Goal: Contribute content

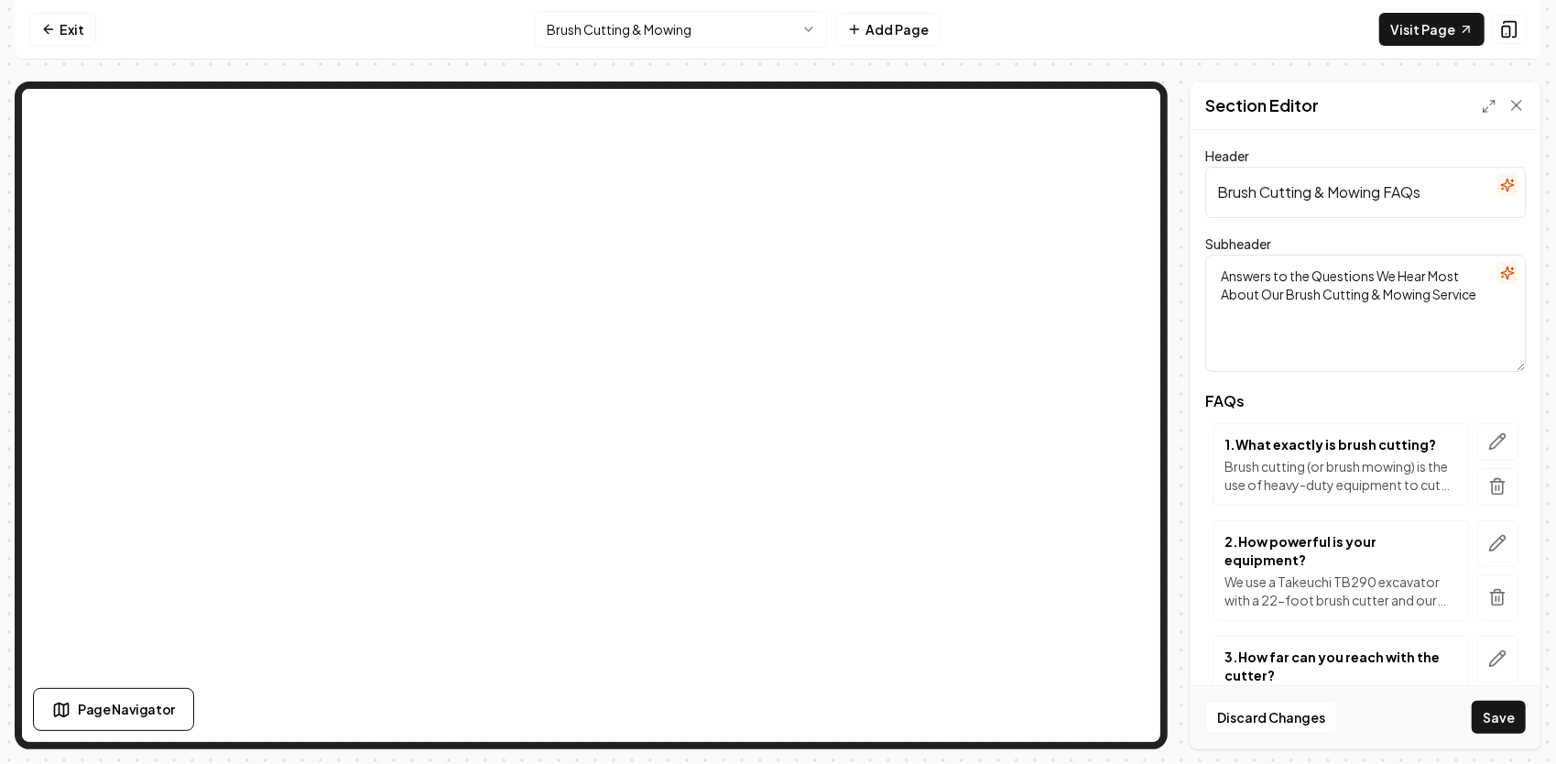
scroll to position [1152, 0]
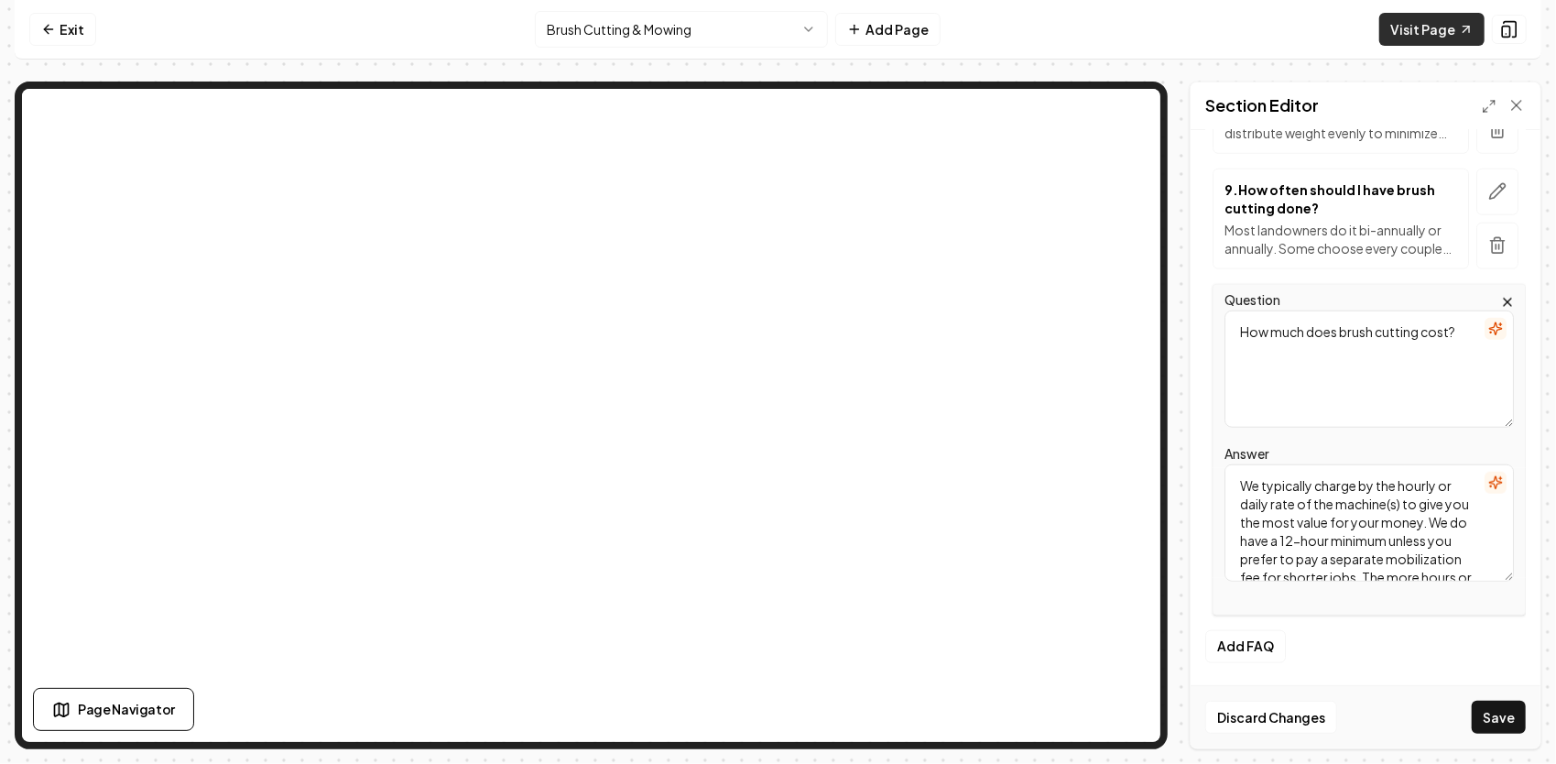
click at [1456, 29] on link "Visit Page" at bounding box center [1431, 29] width 105 height 33
click at [759, 22] on html "Computer Required This feature is only available on a computer. Please switch t…" at bounding box center [778, 382] width 1556 height 764
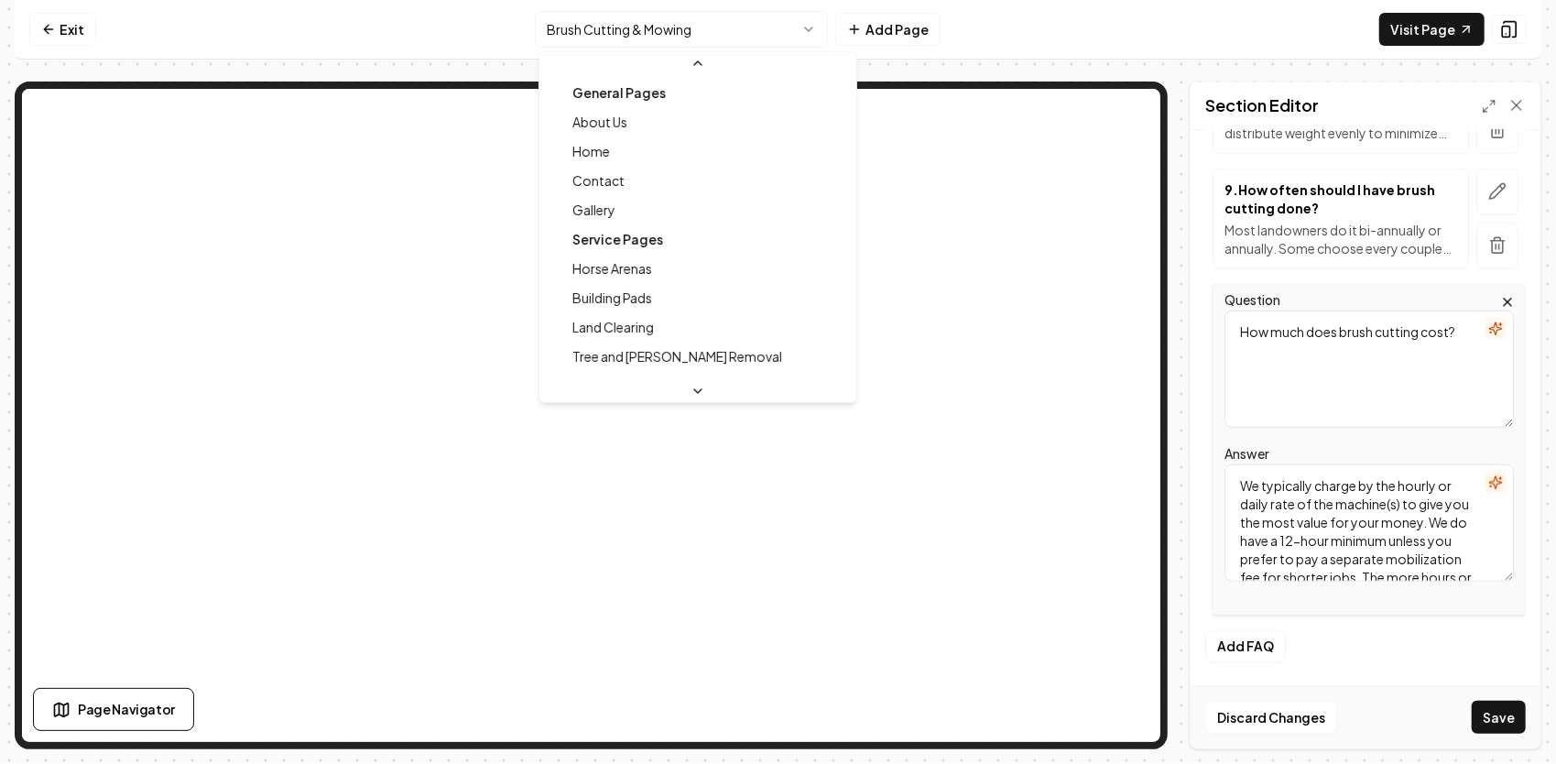
scroll to position [488, 0]
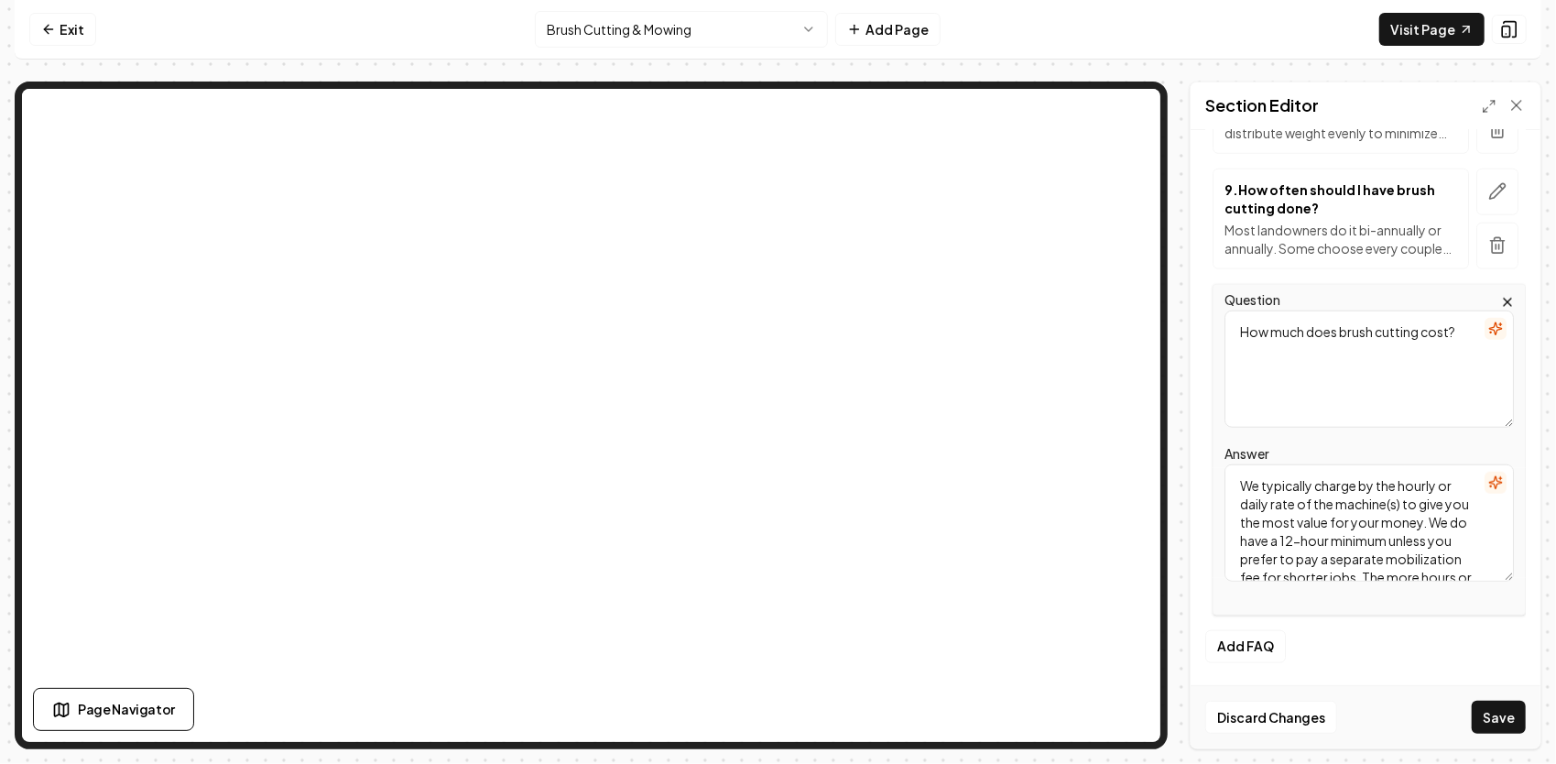
click at [646, 22] on html "Computer Required This feature is only available on a computer. Please switch t…" at bounding box center [778, 382] width 1556 height 764
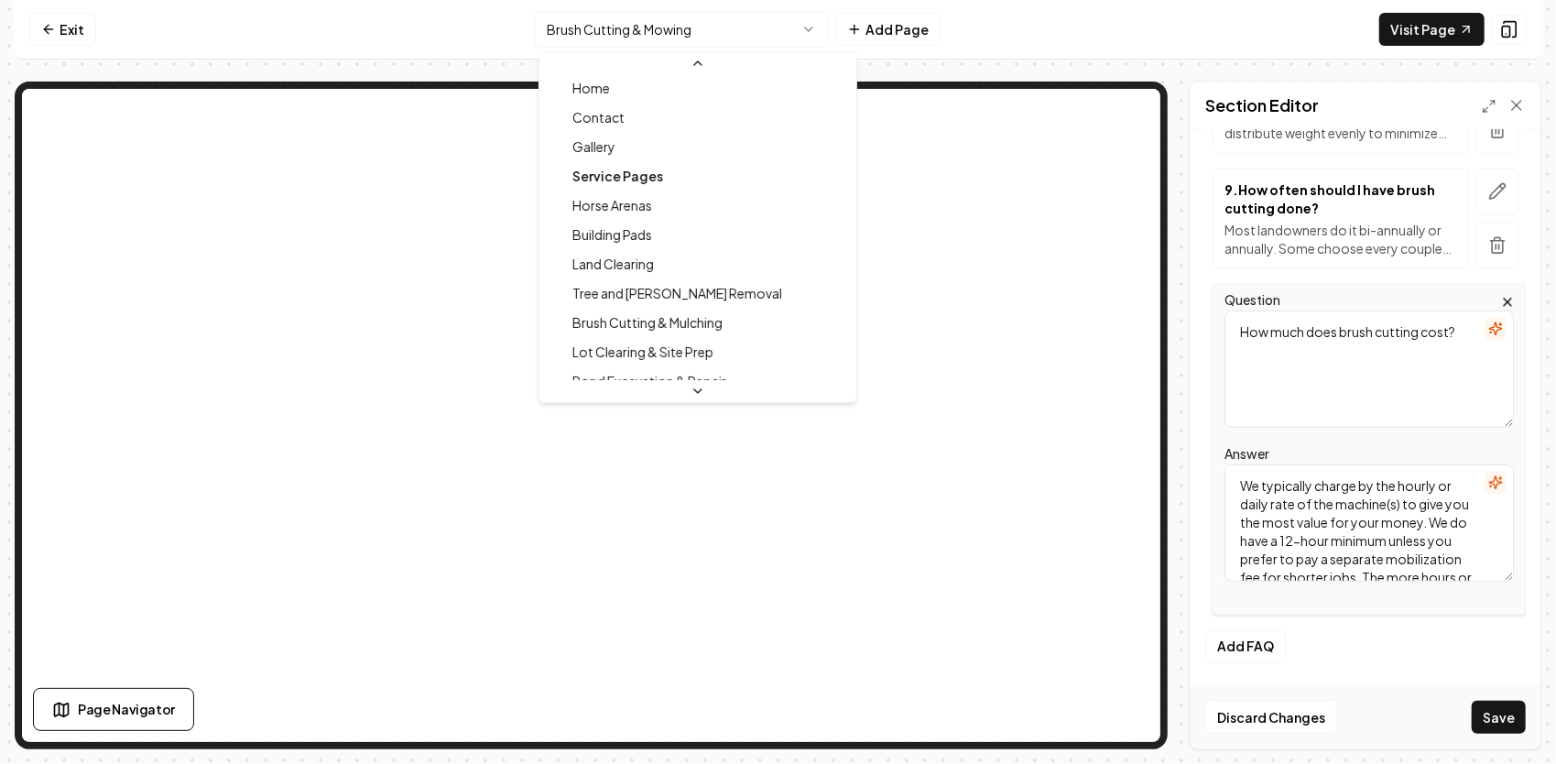
scroll to position [0, 0]
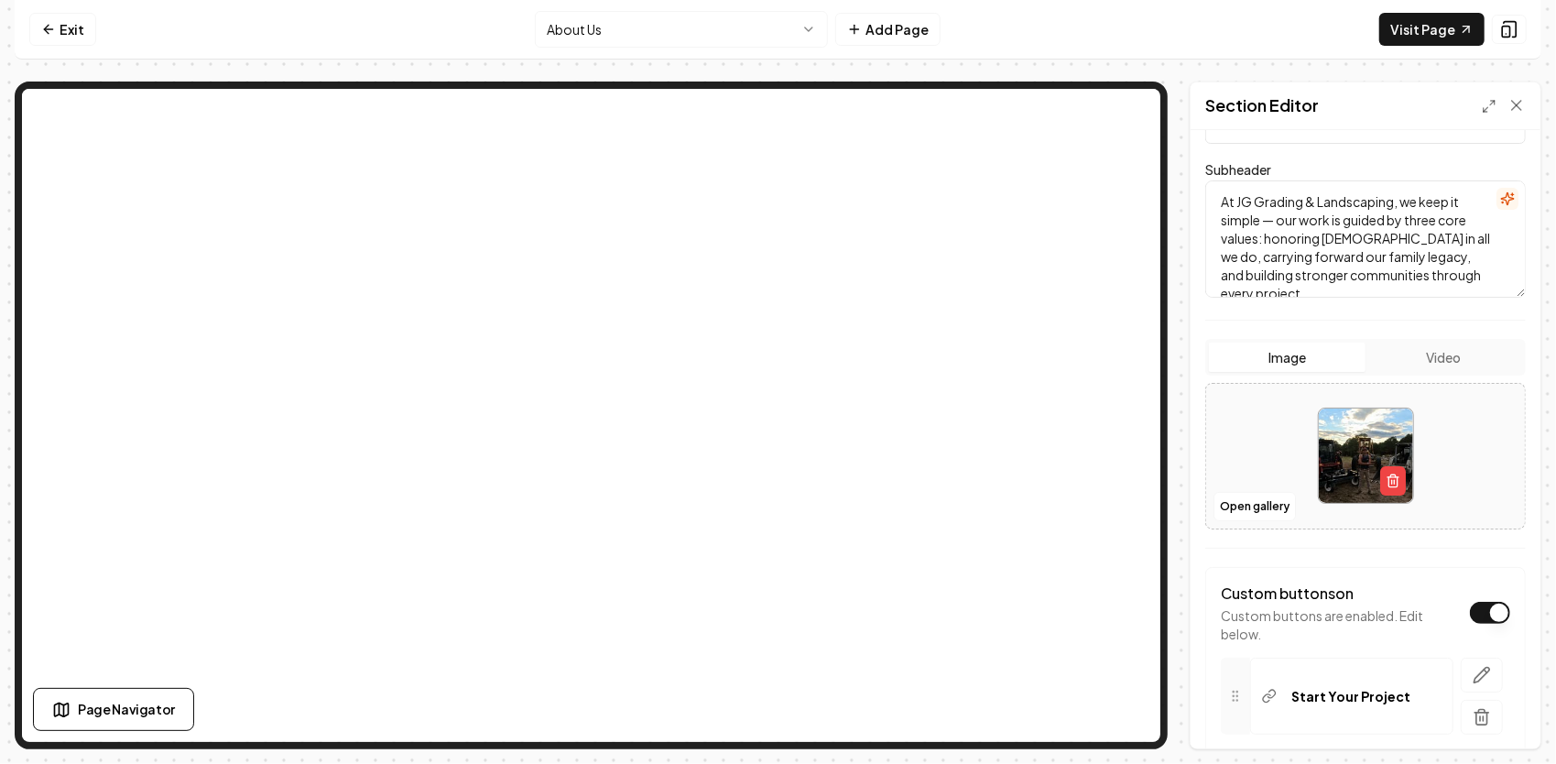
scroll to position [183, 0]
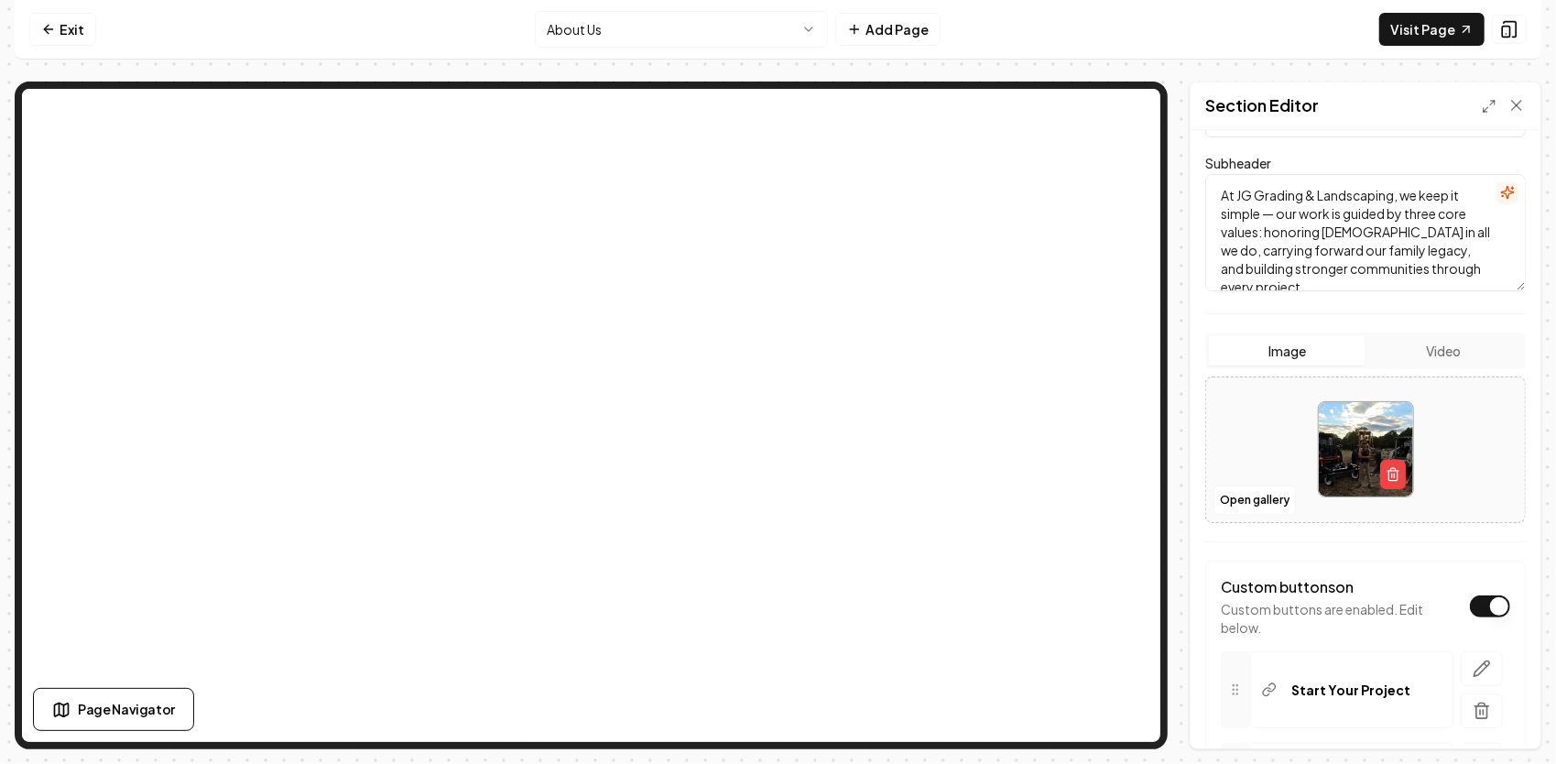
click at [1424, 341] on button "Video" at bounding box center [1443, 350] width 157 height 29
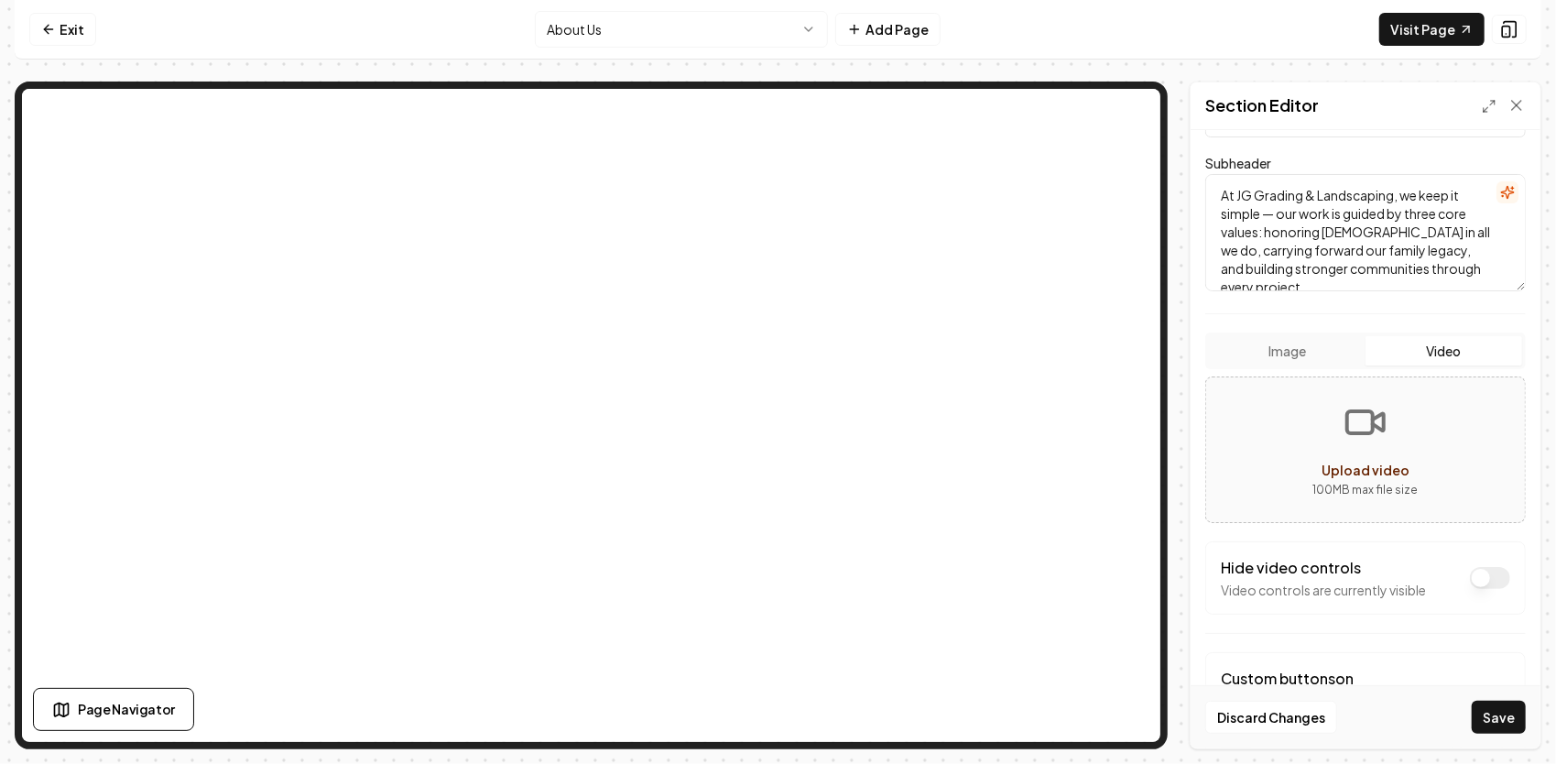
click at [1347, 411] on rect "Upload video" at bounding box center [1360, 422] width 26 height 22
type input "**********"
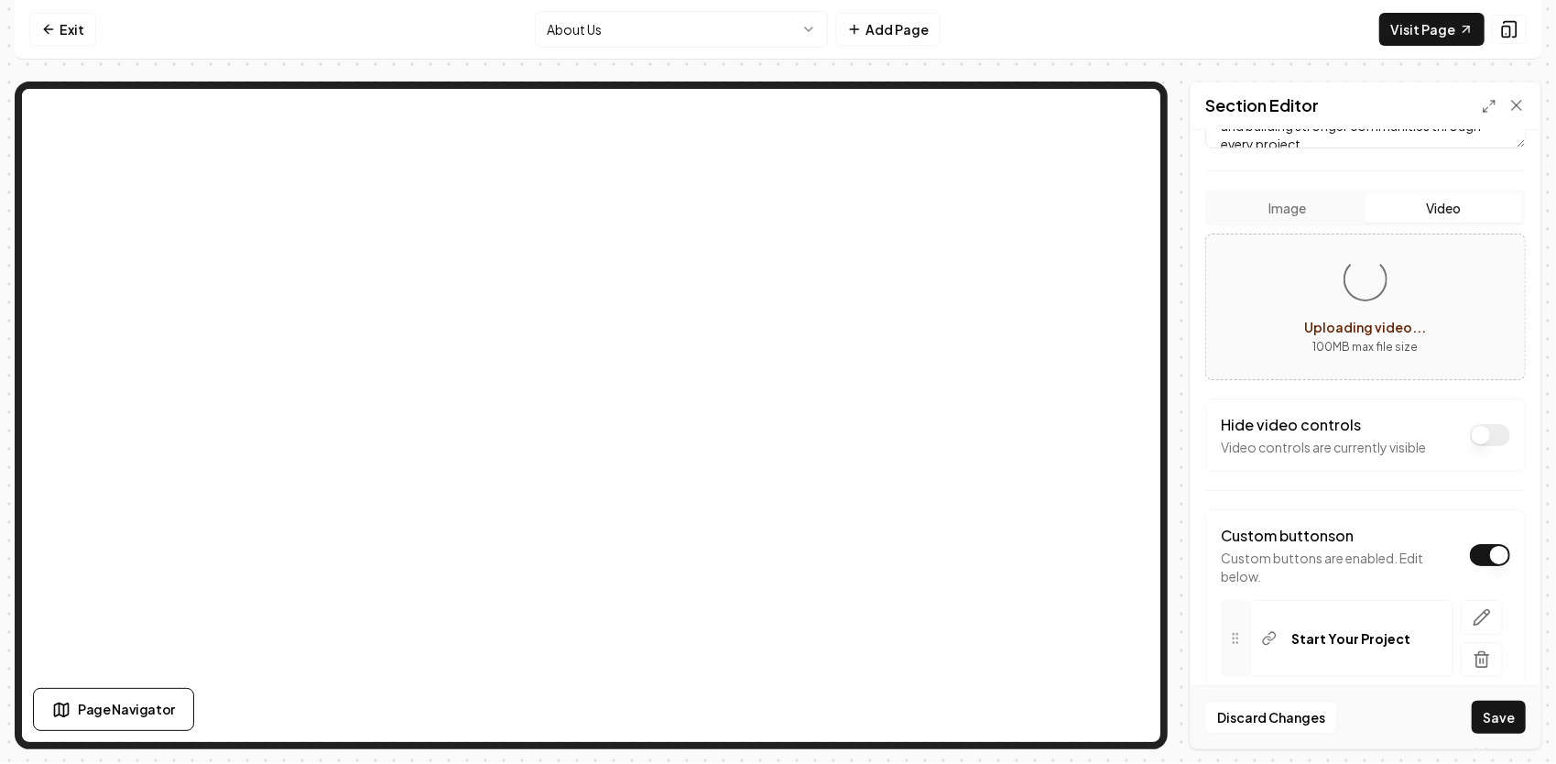
scroll to position [366, 0]
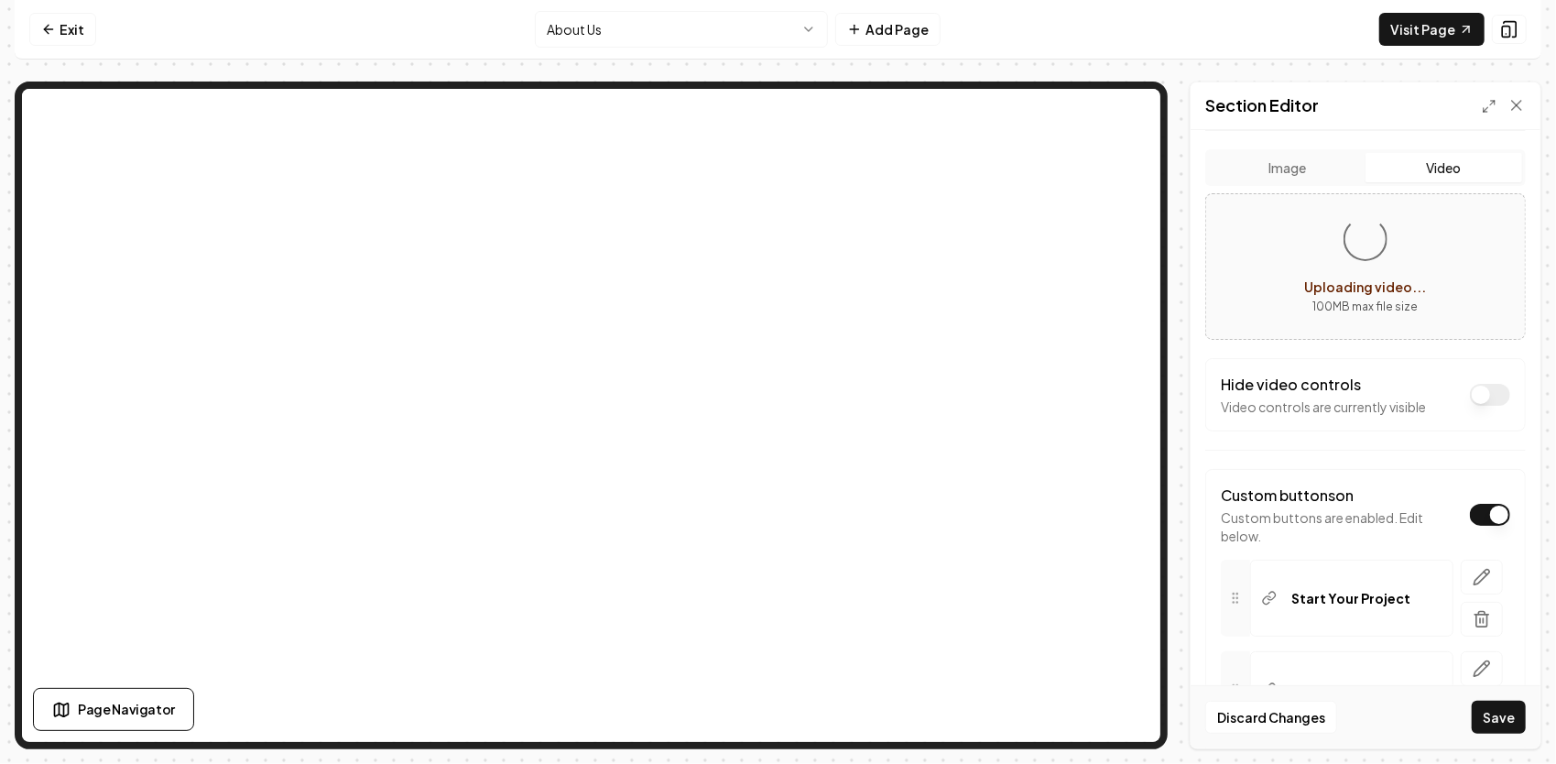
click at [1470, 395] on button "Dark mode off" at bounding box center [1490, 395] width 40 height 22
click at [1470, 396] on button "Dark mode off" at bounding box center [1490, 395] width 40 height 22
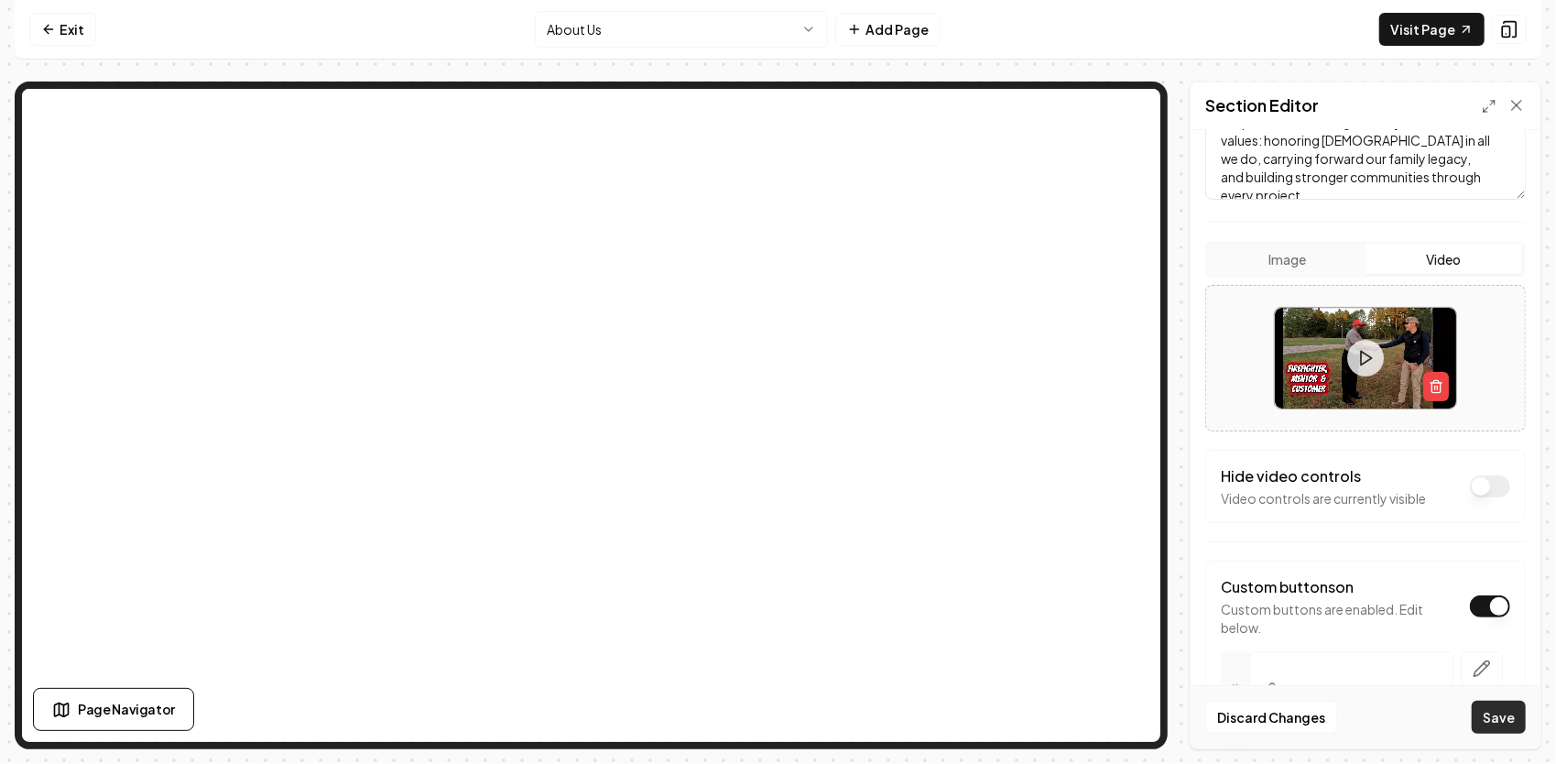
click at [1492, 709] on button "Save" at bounding box center [1499, 716] width 54 height 33
click at [769, 30] on html "Computer Required This feature is only available on a computer. Please switch t…" at bounding box center [778, 382] width 1556 height 764
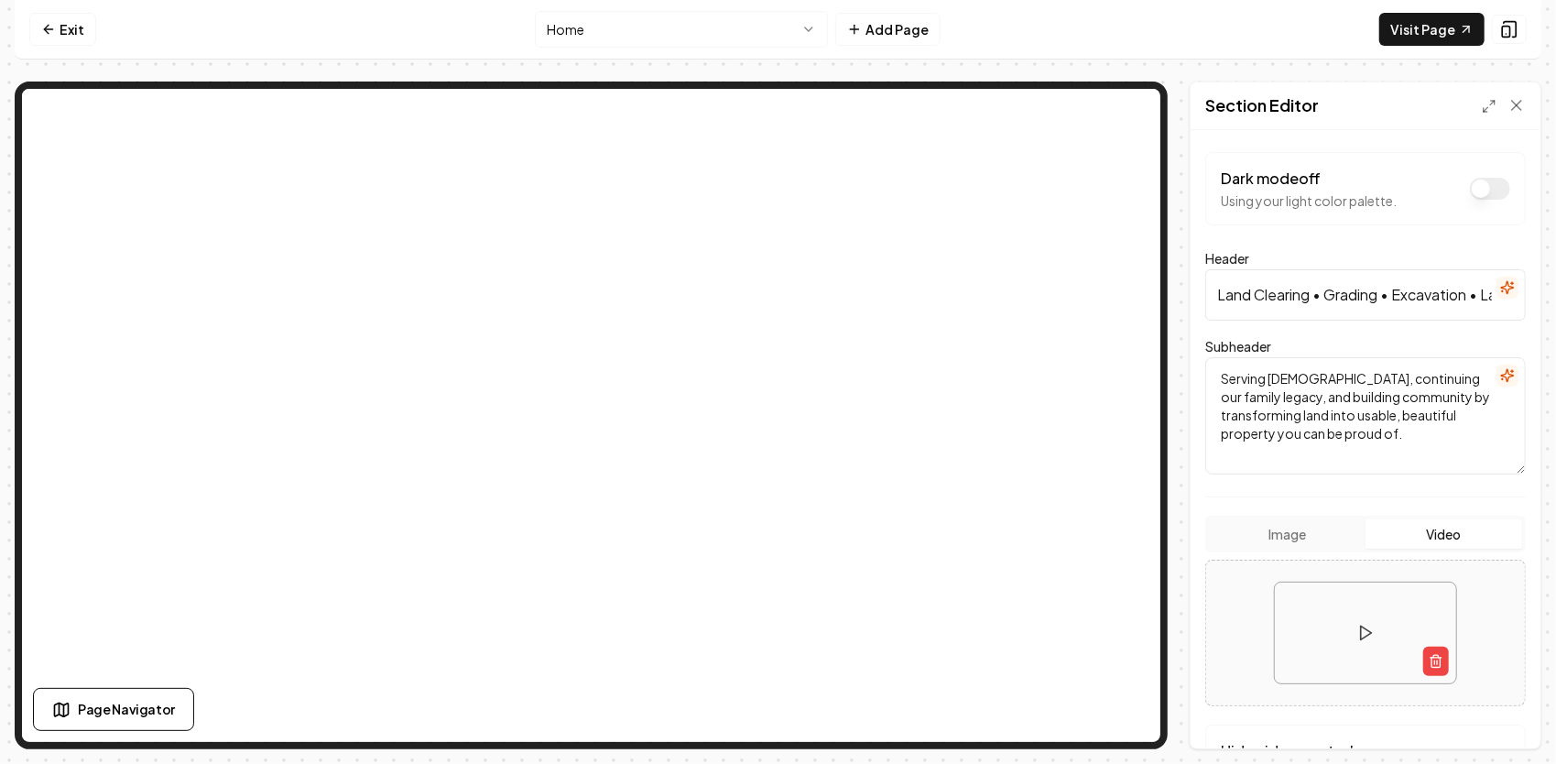
scroll to position [275, 0]
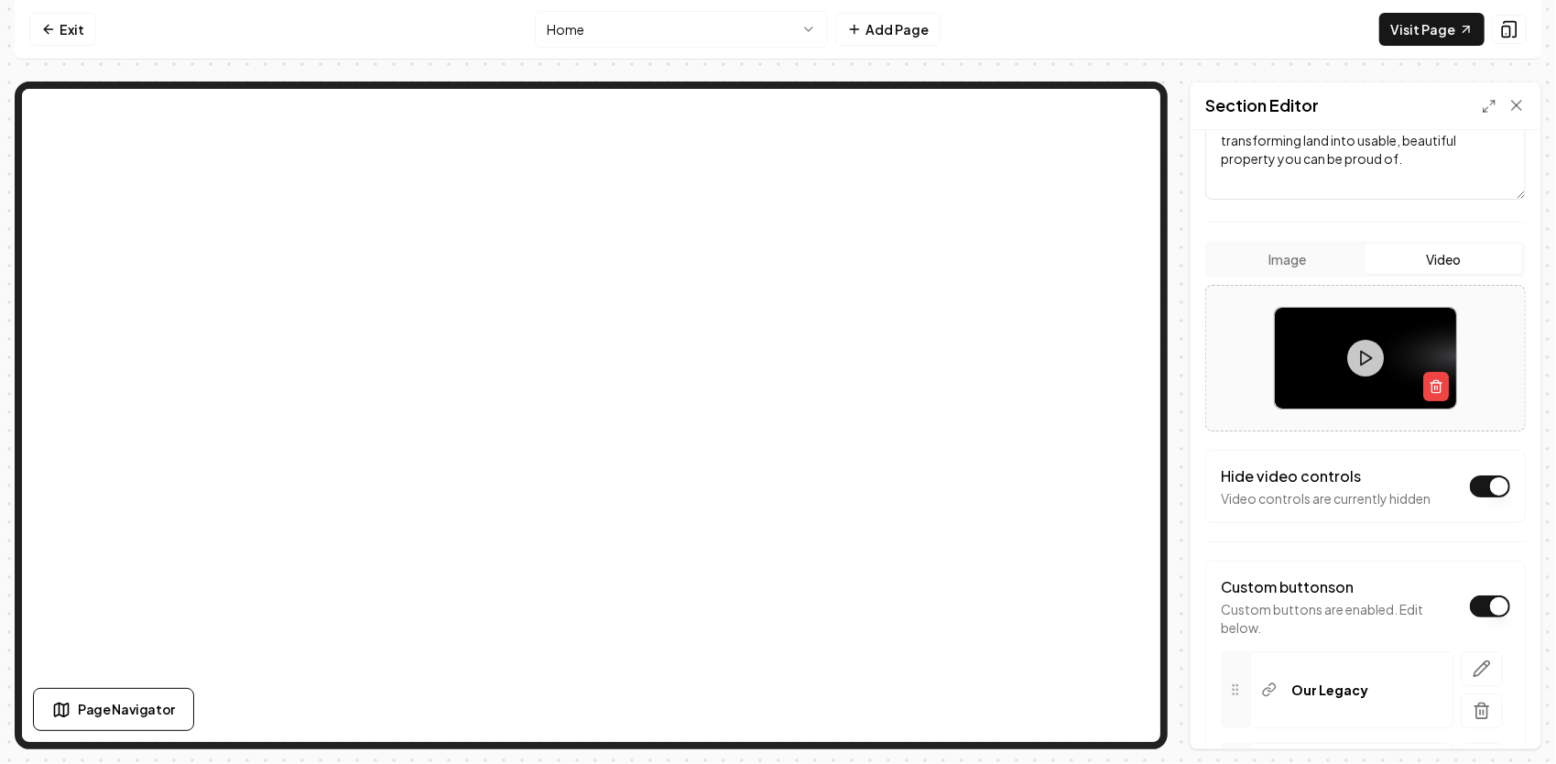
click at [1470, 484] on button "Dark mode off" at bounding box center [1490, 486] width 40 height 22
click at [1502, 722] on button "Save" at bounding box center [1499, 716] width 54 height 33
click at [1507, 38] on button at bounding box center [1509, 29] width 35 height 29
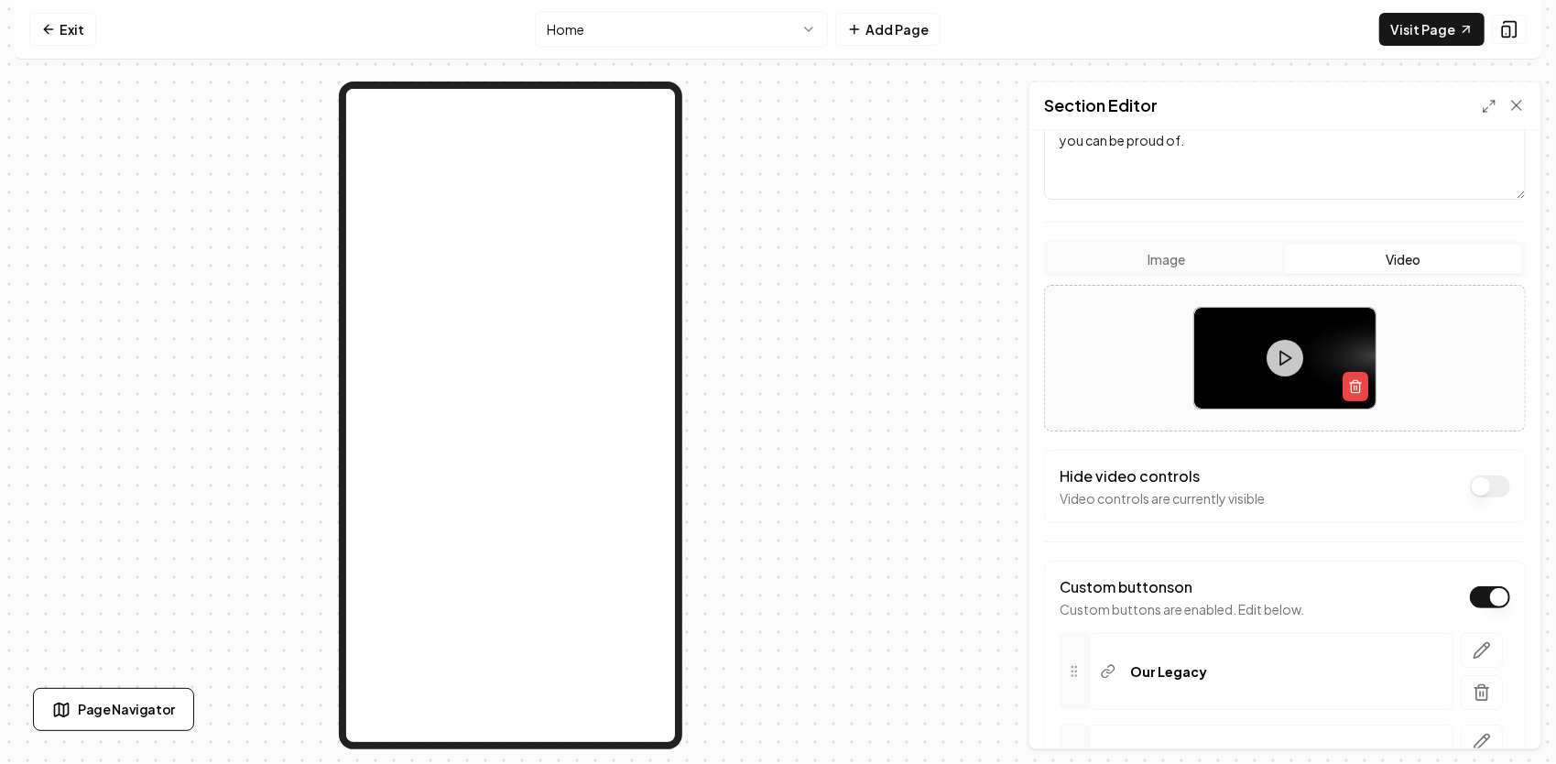
click at [681, 37] on html "Computer Required This feature is only available on a computer. Please switch t…" at bounding box center [778, 382] width 1556 height 764
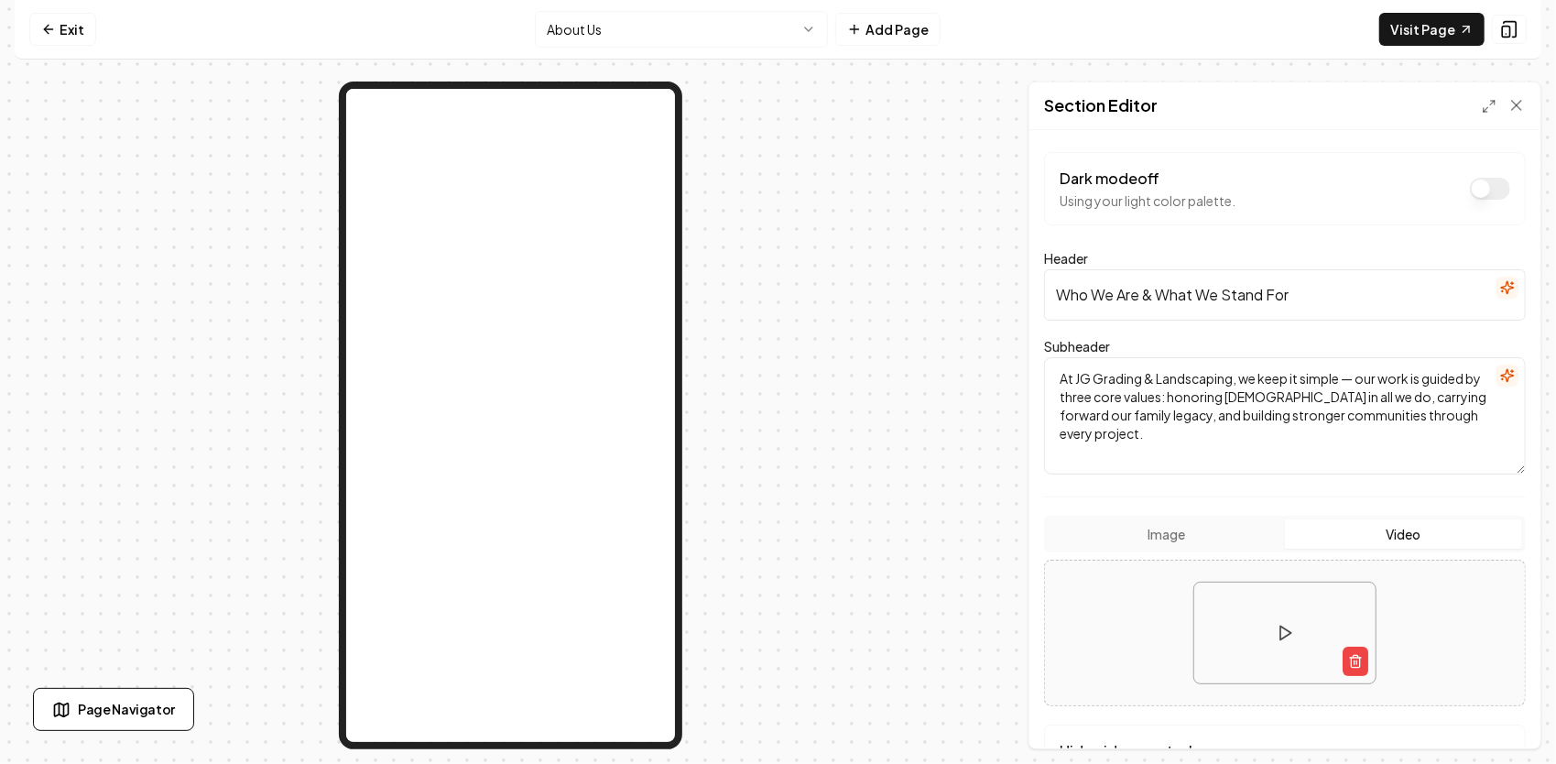
click at [722, 33] on html "Computer Required This feature is only available on a computer. Please switch t…" at bounding box center [778, 382] width 1556 height 764
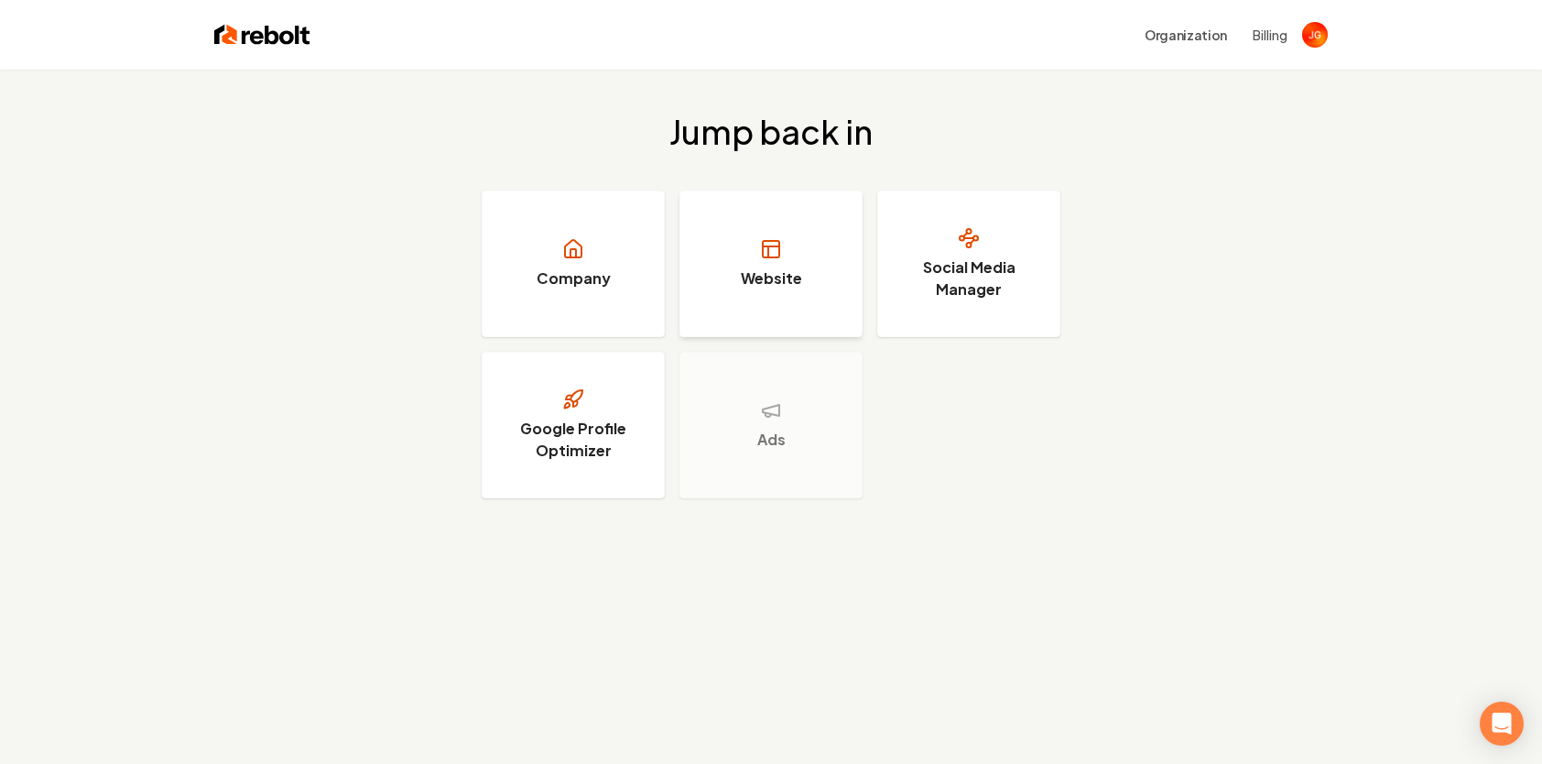
click at [819, 265] on link "Website" at bounding box center [770, 263] width 183 height 147
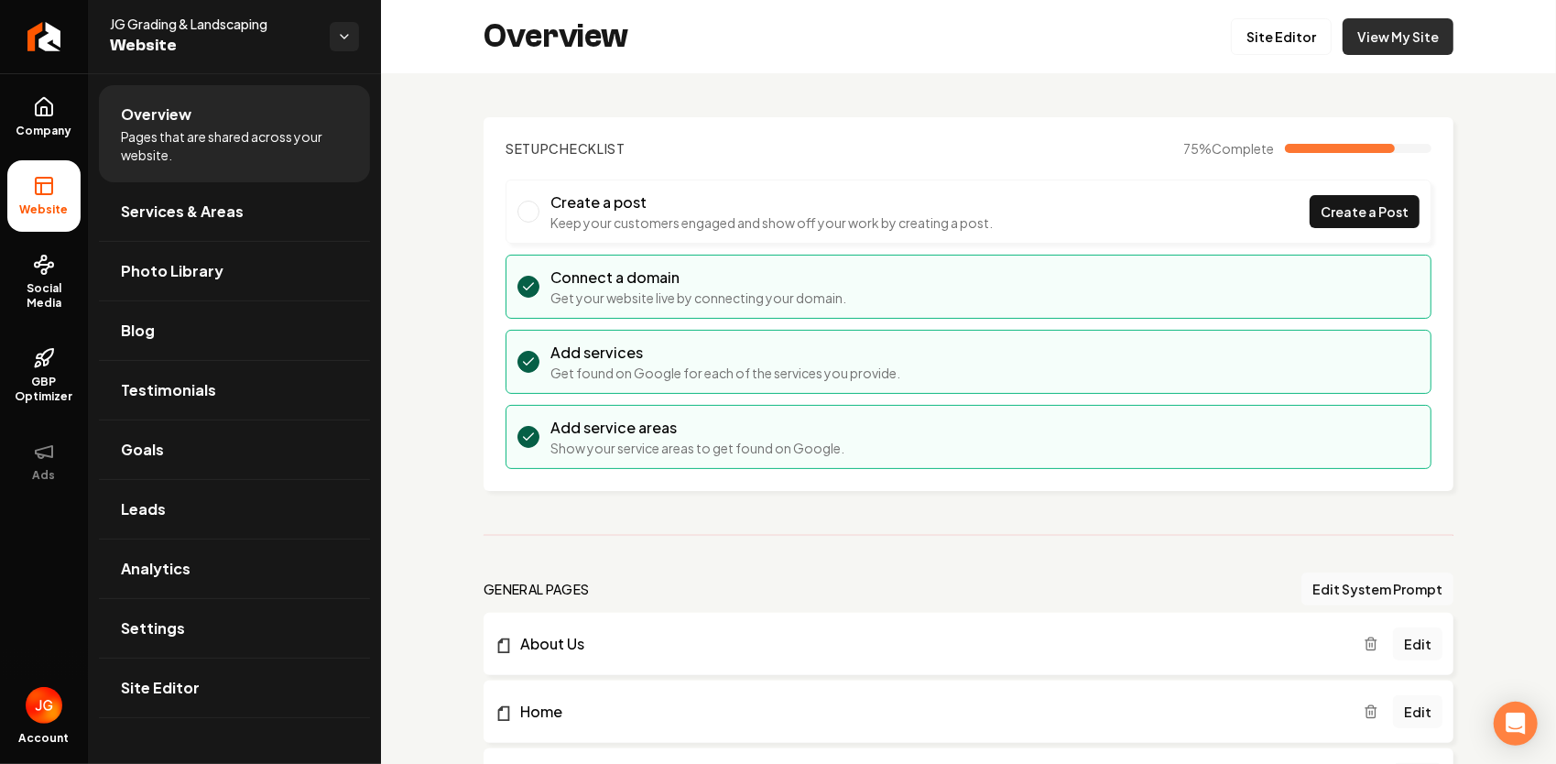
click at [1392, 39] on link "View My Site" at bounding box center [1397, 36] width 111 height 37
click at [1403, 40] on link "View My Site" at bounding box center [1397, 36] width 111 height 37
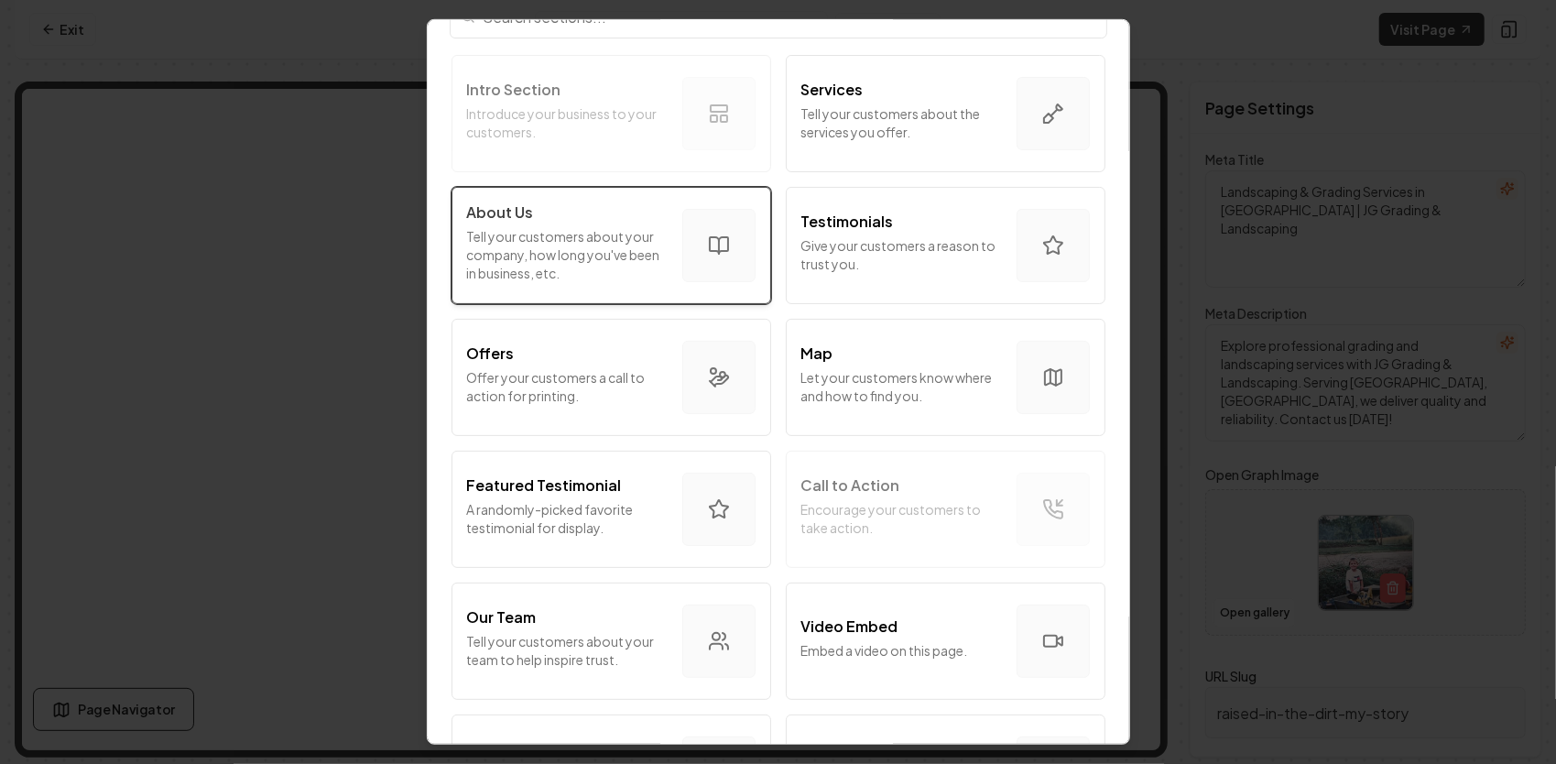
scroll to position [183, 0]
